Goal: Task Accomplishment & Management: Use online tool/utility

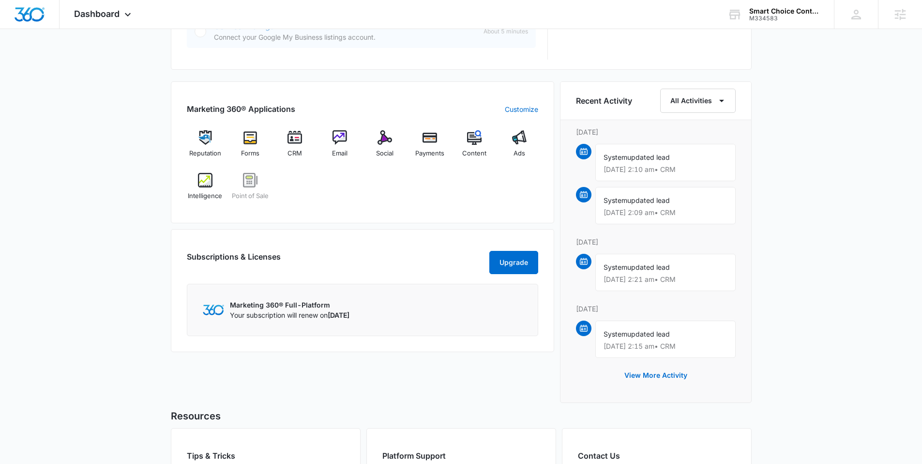
scroll to position [450, 0]
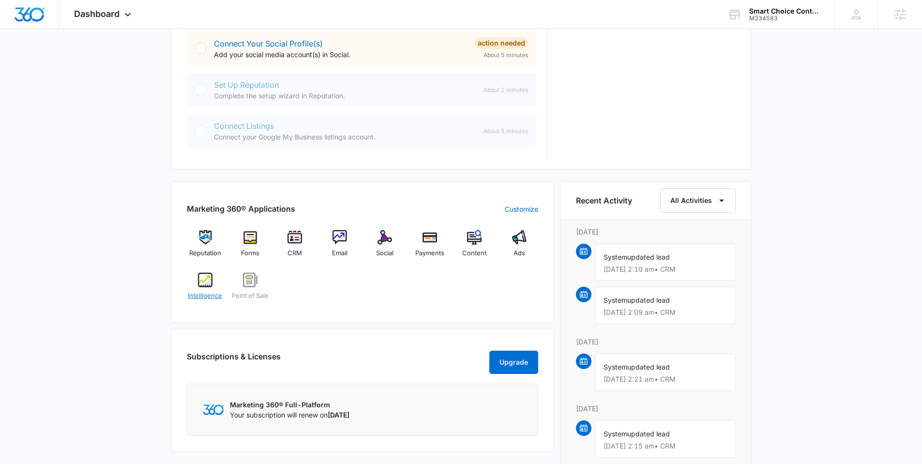
click at [212, 289] on div "Intelligence" at bounding box center [205, 289] width 37 height 35
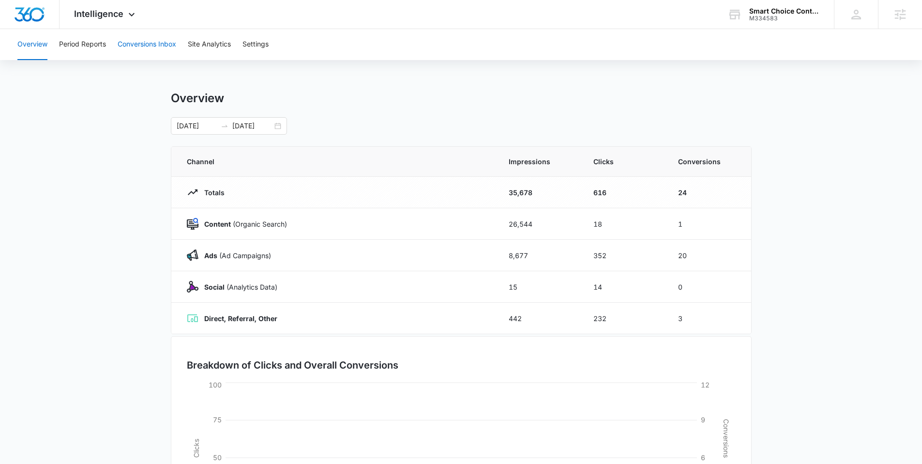
click at [143, 48] on button "Conversions Inbox" at bounding box center [147, 44] width 59 height 31
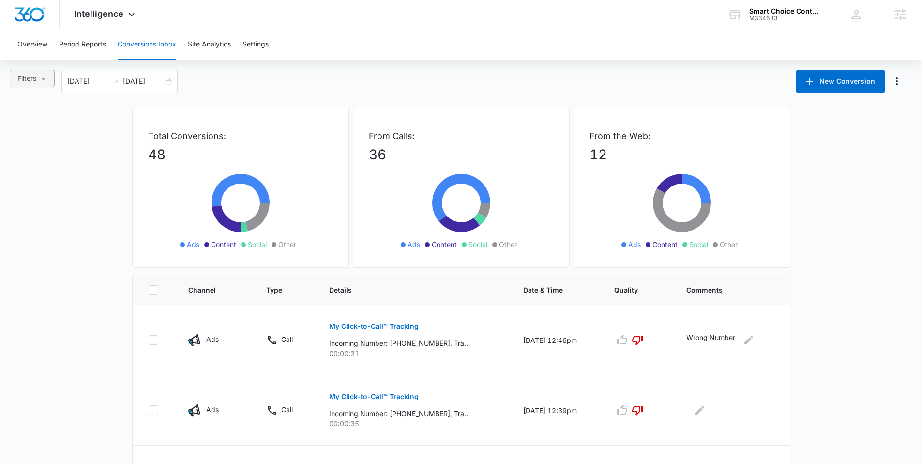
click at [44, 77] on icon "button" at bounding box center [43, 78] width 7 height 7
